Goal: Task Accomplishment & Management: Complete application form

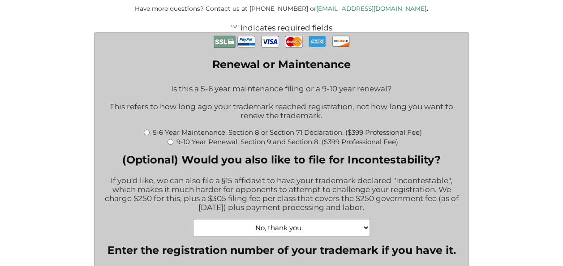
scroll to position [199, 0]
click at [145, 135] on input "5-6 Year Maintenance, Section 8 or Section 71 Declaration. ($399 Professional F…" at bounding box center [147, 132] width 6 height 6
radio input "true"
type input "$774.00"
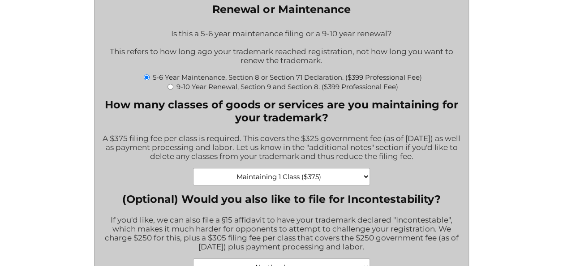
scroll to position [269, 0]
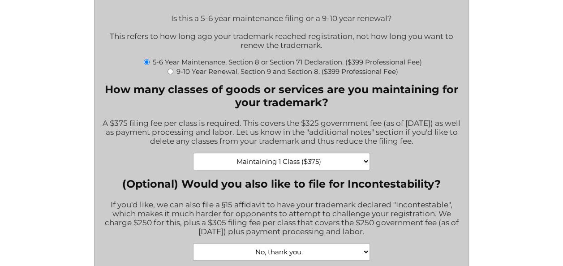
click at [341, 169] on select "Maintaining 1 Class ($375) Maintaining 2 Classes ($750) Maintaining 3 Classes (…" at bounding box center [281, 161] width 177 height 17
select select "Maintaining 2 Classes ($750)|750"
click at [193, 158] on select "Maintaining 1 Class ($375) Maintaining 2 Classes ($750) Maintaining 3 Classes (…" at bounding box center [281, 161] width 177 height 17
type input "$1,149.00"
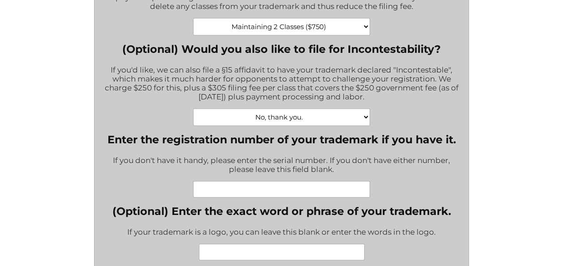
scroll to position [406, 0]
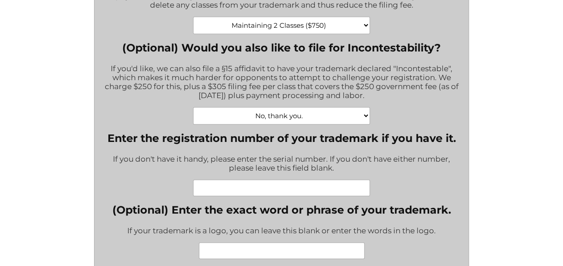
click at [314, 193] on input "Enter the registration number of your trademark if you have it." at bounding box center [281, 188] width 177 height 17
paste input "6144333"
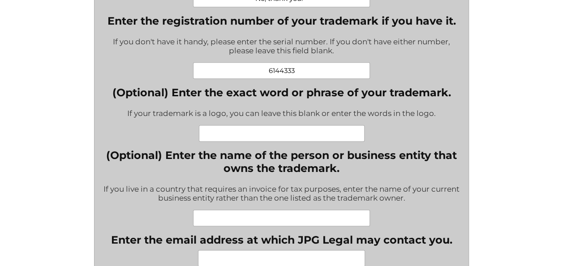
scroll to position [524, 0]
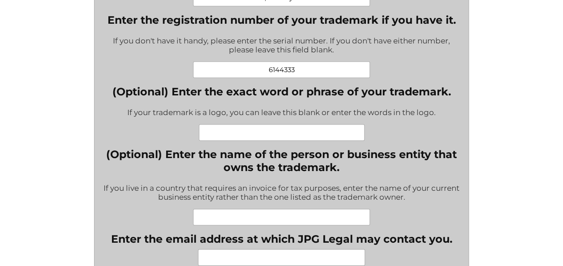
type input "6144333"
click at [291, 141] on input "(Optional) Enter the exact word or phrase of your trademark." at bounding box center [282, 132] width 166 height 17
type input "forgivenet"
click at [351, 182] on div "(Optional) Enter the name of the person or business entity that owns the tradem…" at bounding box center [281, 187] width 361 height 78
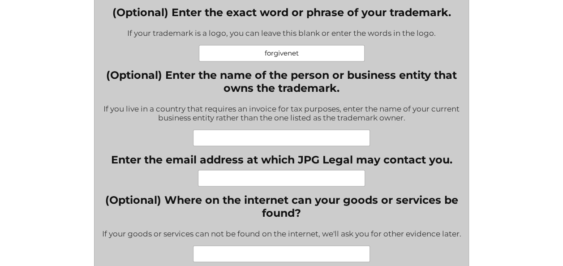
scroll to position [604, 0]
click at [320, 182] on input "Enter the email address at which JPG Legal may contact you." at bounding box center [281, 177] width 167 height 17
type input "hanuman.balaji.3000@gmail.com"
type input "Nandi Niramisa & Co Limited"
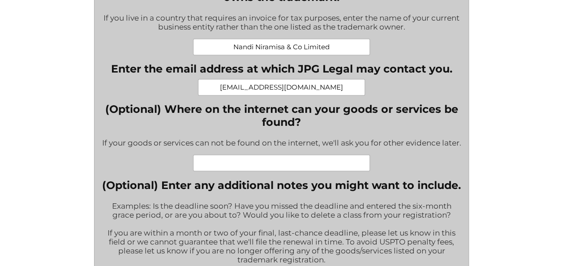
scroll to position [695, 0]
click at [315, 171] on input "(Optional) Where on the internet can your goods or services be found?" at bounding box center [281, 162] width 177 height 17
paste input "https://1frgvn.com/"
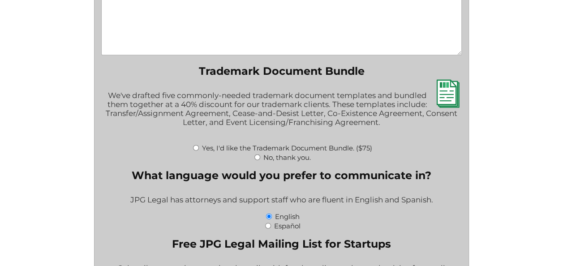
scroll to position [996, 0]
type input "https://1frgvn.com/"
click at [257, 160] on input "No, thank you." at bounding box center [258, 157] width 6 height 6
radio input "true"
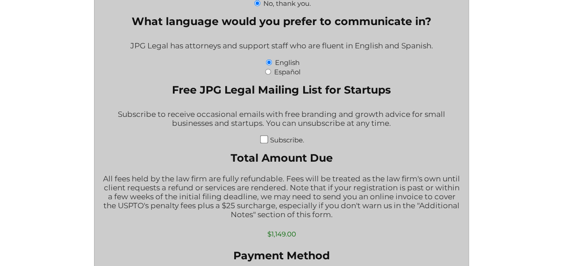
scroll to position [1151, 0]
click at [265, 143] on input "Subscribe." at bounding box center [264, 139] width 8 height 8
checkbox input "true"
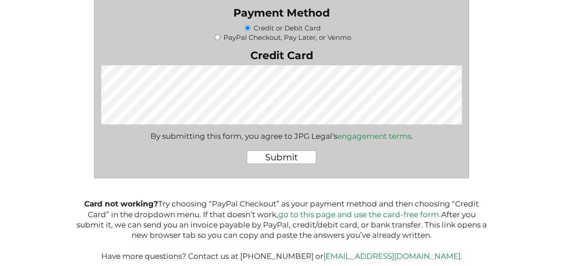
scroll to position [1394, 0]
click at [289, 163] on input "Submit" at bounding box center [281, 156] width 69 height 13
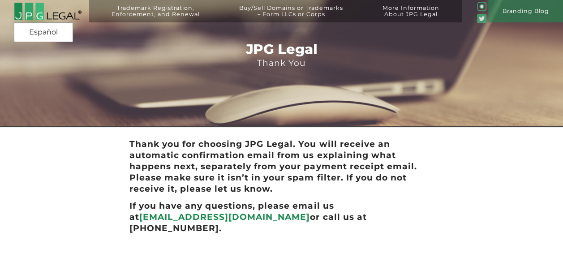
scroll to position [71, 0]
